Goal: Find specific page/section: Find specific page/section

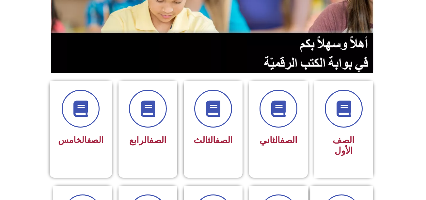
scroll to position [103, 0]
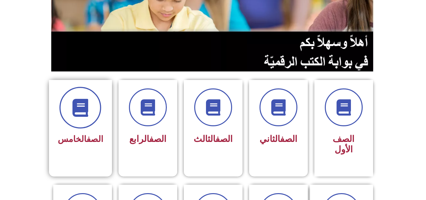
click at [85, 120] on span at bounding box center [80, 108] width 42 height 42
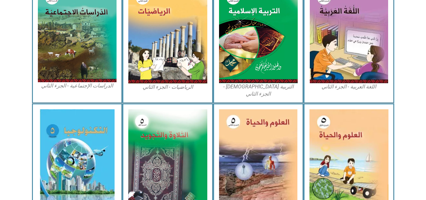
scroll to position [352, 0]
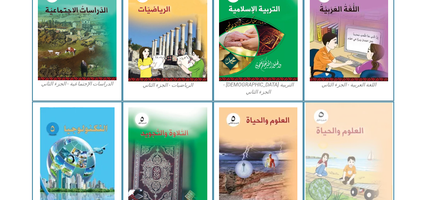
click at [357, 151] on img at bounding box center [349, 156] width 87 height 107
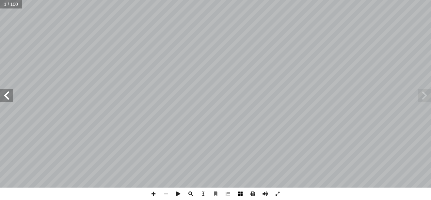
click at [240, 195] on span at bounding box center [240, 194] width 12 height 12
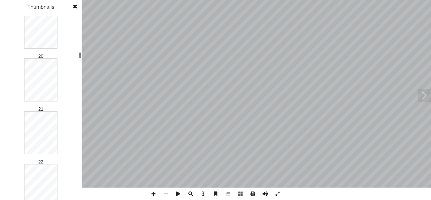
click at [84, 57] on div "العلوم والحياة [PERSON_NAME] أ ا ّ فريق الـت ب ّ بو الر أ ا د. [PERSON_NAME] ً …" at bounding box center [215, 100] width 431 height 200
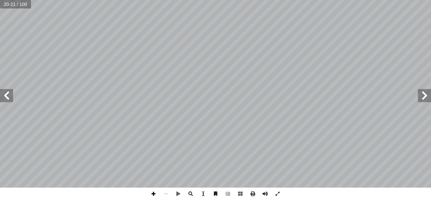
click at [154, 192] on span at bounding box center [153, 194] width 12 height 12
